Goal: Transaction & Acquisition: Purchase product/service

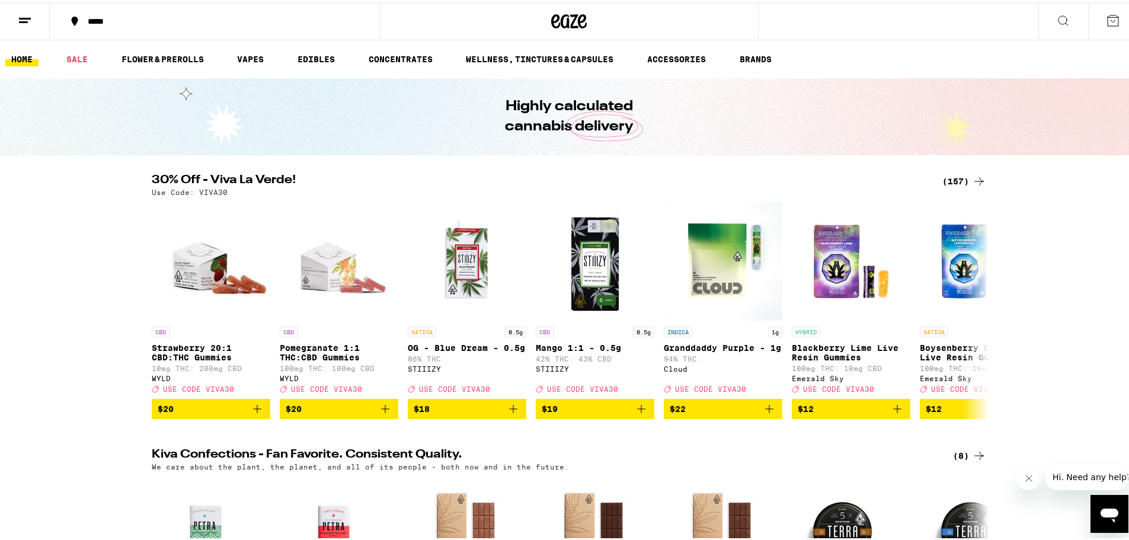
click at [956, 173] on div "(157)" at bounding box center [964, 179] width 44 height 14
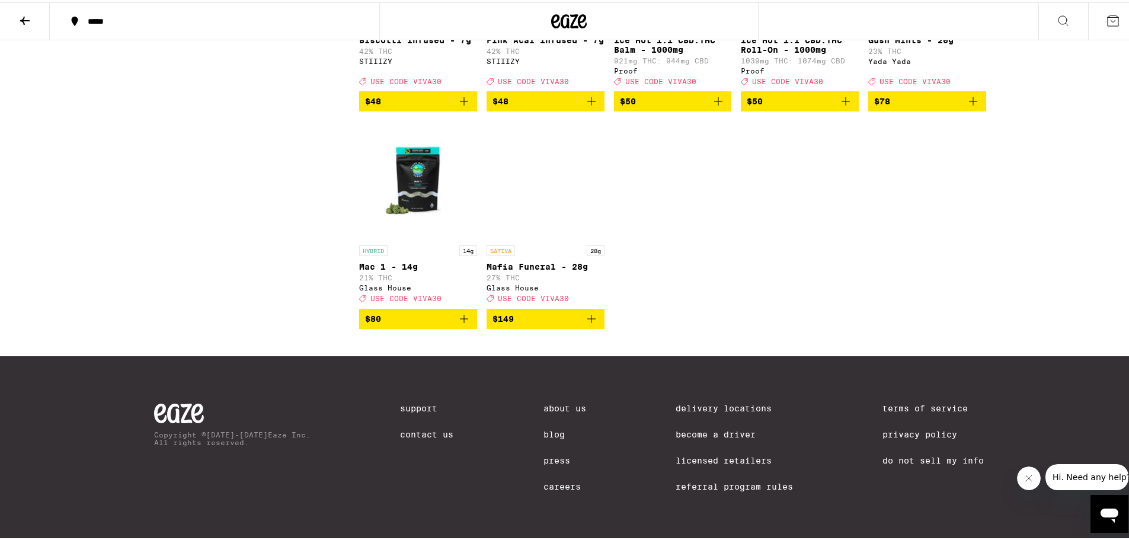
scroll to position [7102, 0]
